Goal: Complete application form

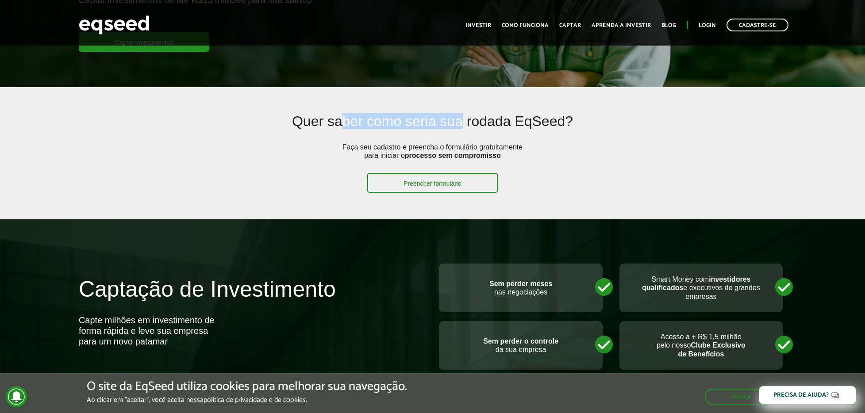
drag, startPoint x: 345, startPoint y: 119, endPoint x: 464, endPoint y: 129, distance: 119.3
click at [464, 129] on h2 "Quer saber como seria sua rodada EqSeed?" at bounding box center [432, 128] width 563 height 29
drag, startPoint x: 439, startPoint y: 147, endPoint x: 500, endPoint y: 147, distance: 61.0
click at [500, 147] on p "Faça seu cadastro e preencha o formulário gratuitamente para iniciar o processo…" at bounding box center [432, 158] width 186 height 30
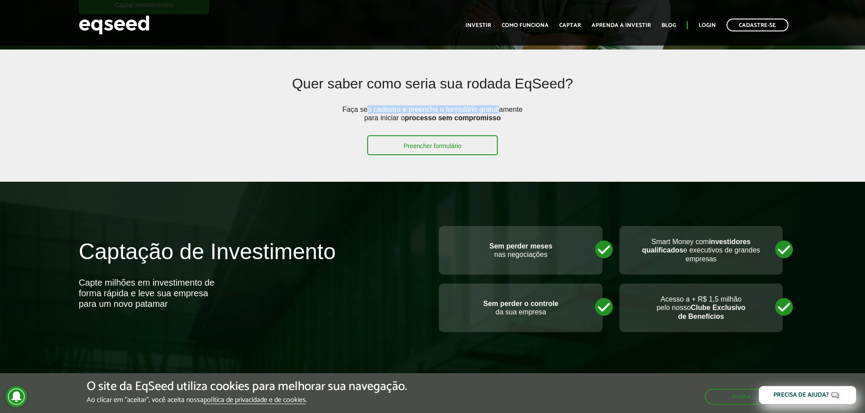
scroll to position [204, 0]
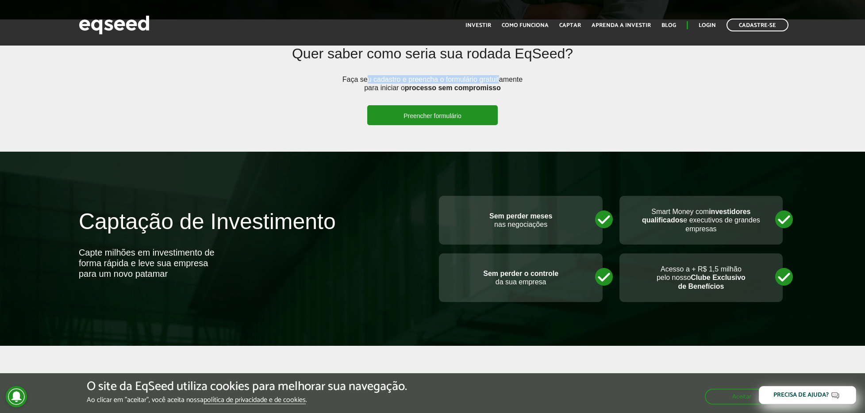
click at [432, 119] on link "Preencher formulário" at bounding box center [432, 115] width 130 height 20
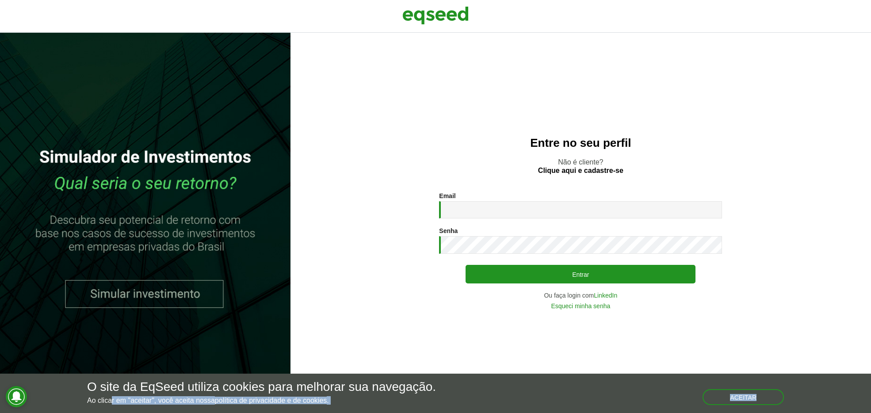
drag, startPoint x: 112, startPoint y: 402, endPoint x: 268, endPoint y: 409, distance: 156.3
click at [268, 409] on div "O site da EqSeed utiliza cookies para melhorar sua navegação. Ao clicar em "ace…" at bounding box center [435, 393] width 871 height 39
